Goal: Check status: Check status

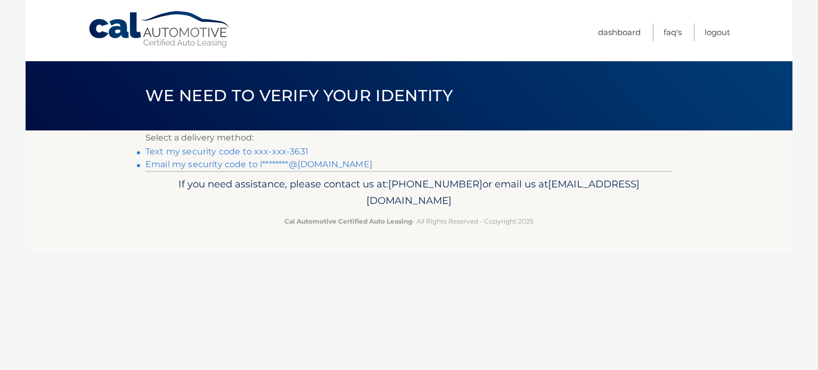
click at [245, 151] on link "Text my security code to xxx-xxx-3631" at bounding box center [226, 152] width 163 height 10
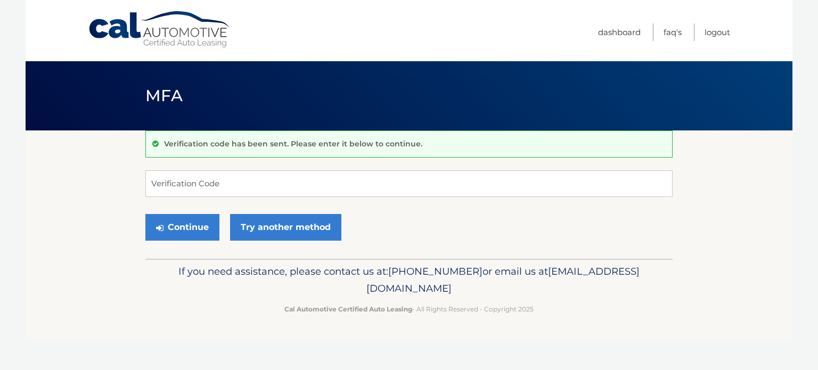
click at [229, 161] on div "Verification code has been sent. Please enter it below to continue. Verificatio…" at bounding box center [409, 195] width 528 height 128
click at [213, 196] on input "Verification Code" at bounding box center [409, 184] width 528 height 27
click at [224, 181] on input "Verification Code" at bounding box center [409, 184] width 528 height 27
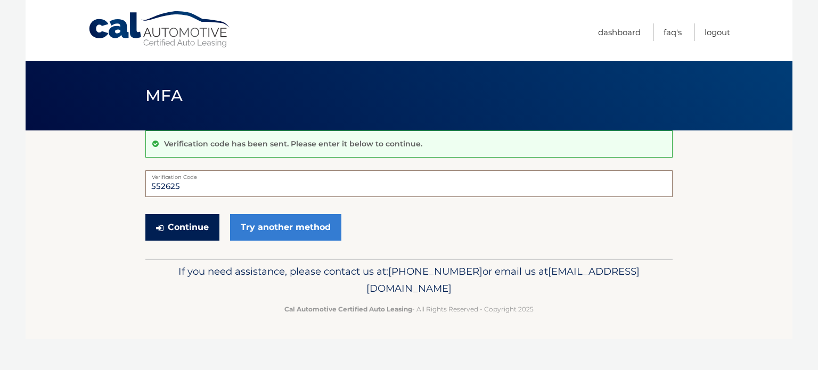
type input "552625"
click at [196, 232] on button "Continue" at bounding box center [182, 227] width 74 height 27
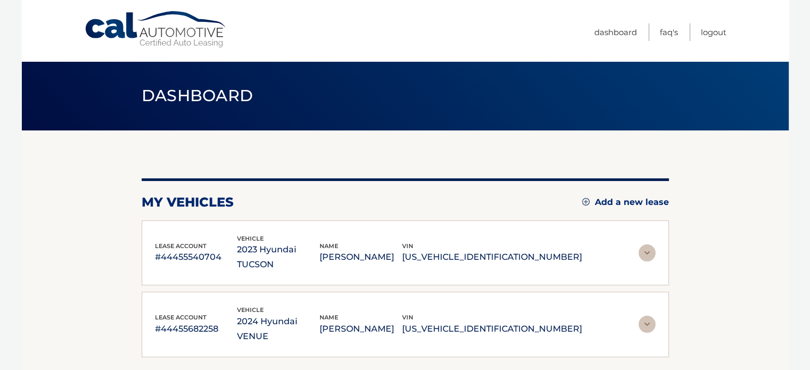
click at [651, 245] on img at bounding box center [647, 253] width 17 height 17
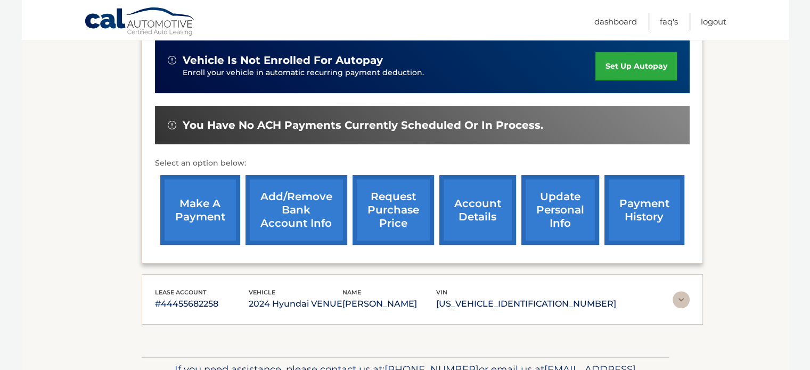
scroll to position [305, 0]
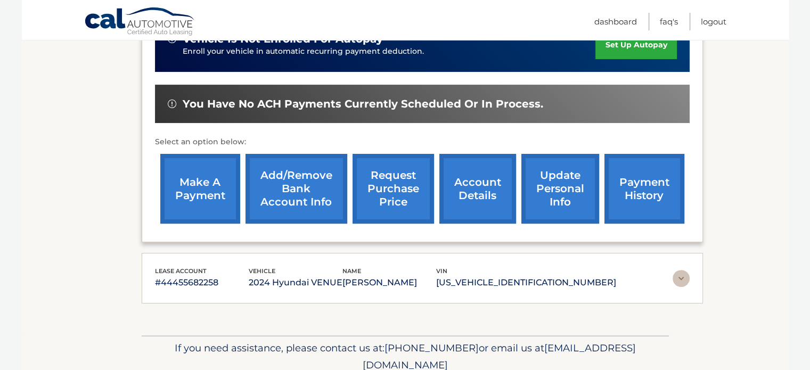
click at [650, 181] on link "payment history" at bounding box center [645, 189] width 80 height 70
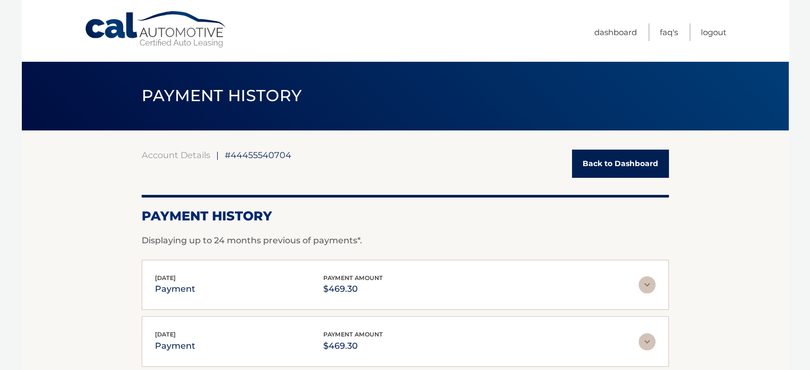
click at [593, 161] on link "Back to Dashboard" at bounding box center [620, 164] width 97 height 28
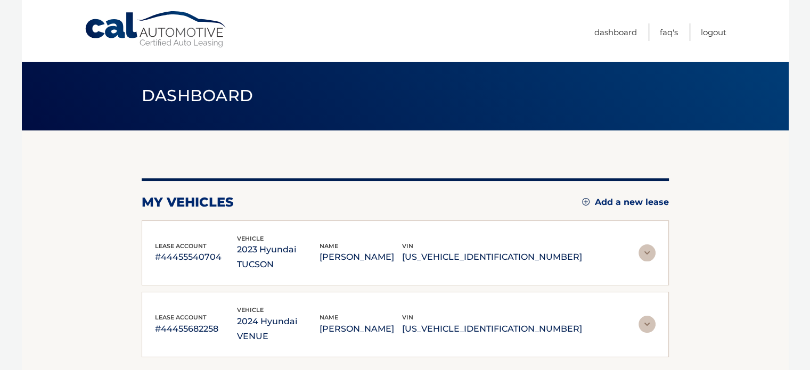
click at [651, 316] on img at bounding box center [647, 324] width 17 height 17
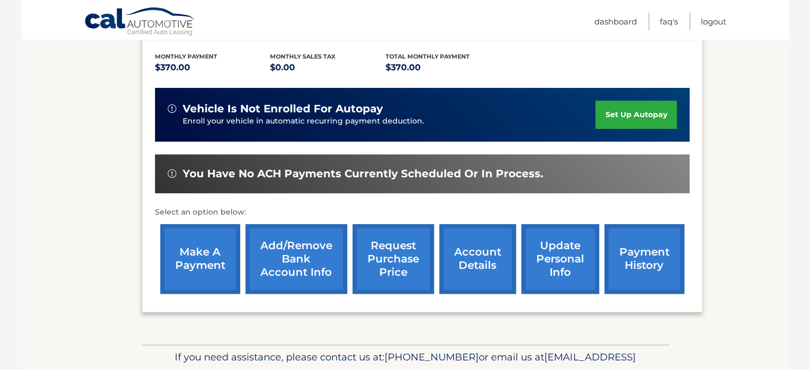
scroll to position [299, 0]
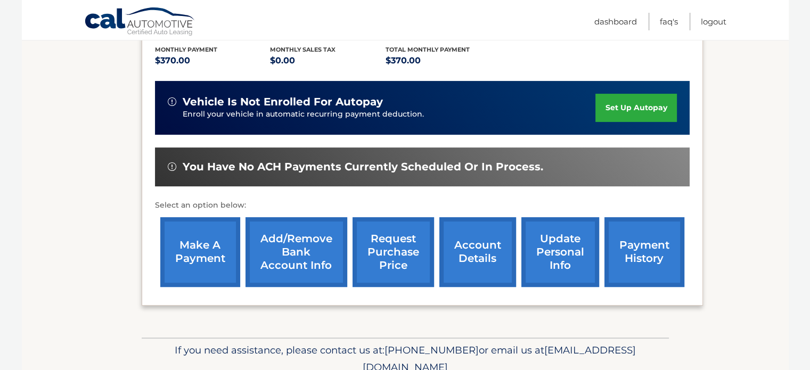
click at [629, 240] on link "payment history" at bounding box center [645, 252] width 80 height 70
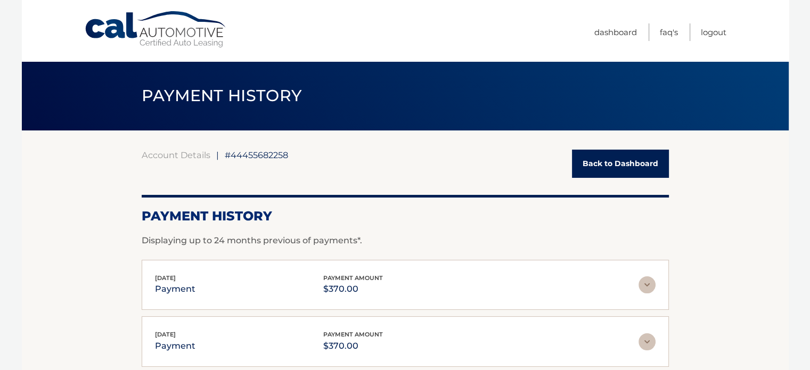
click at [582, 153] on link "Back to Dashboard" at bounding box center [620, 164] width 97 height 28
